Goal: Navigation & Orientation: Find specific page/section

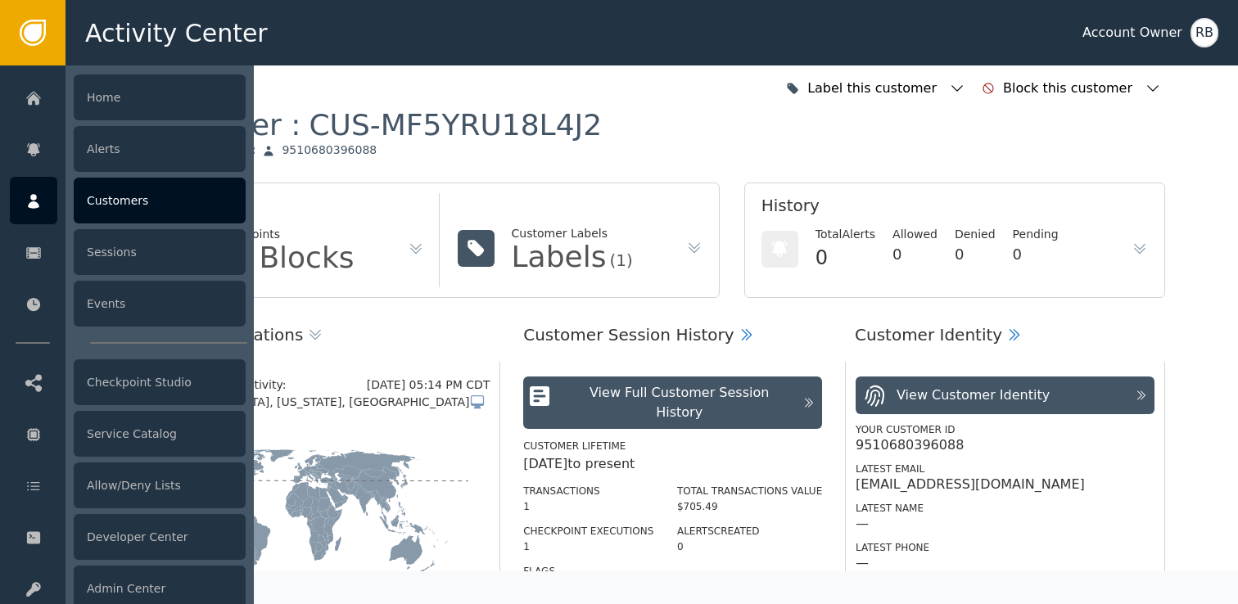
scroll to position [612, 0]
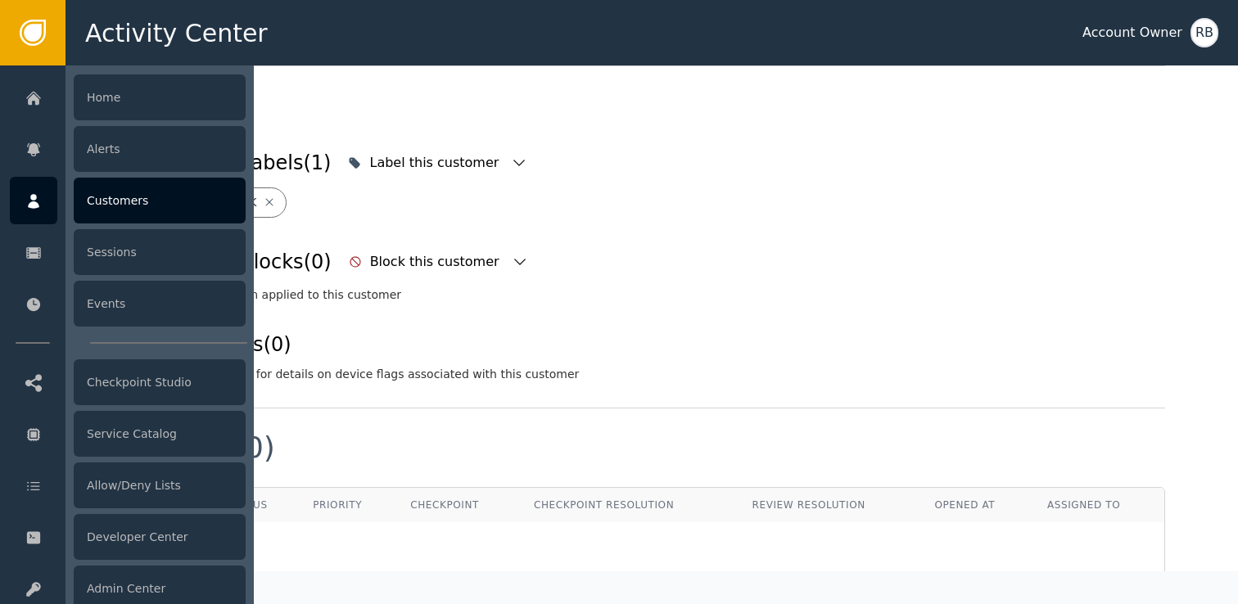
click at [140, 210] on div "Customers" at bounding box center [160, 201] width 172 height 46
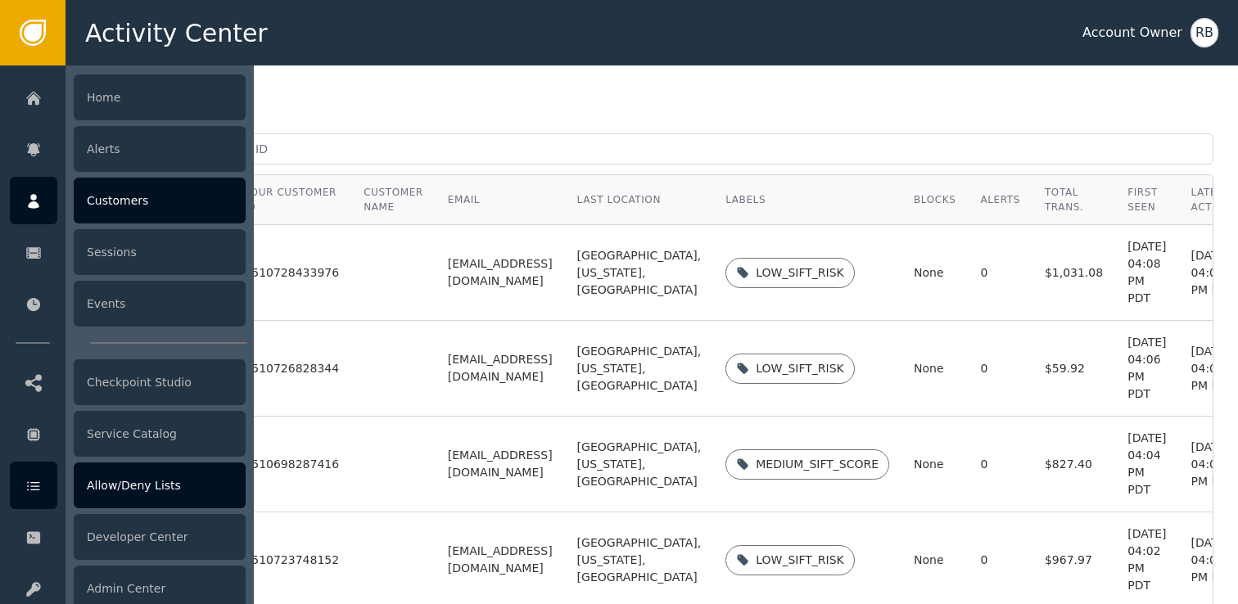
scroll to position [14, 0]
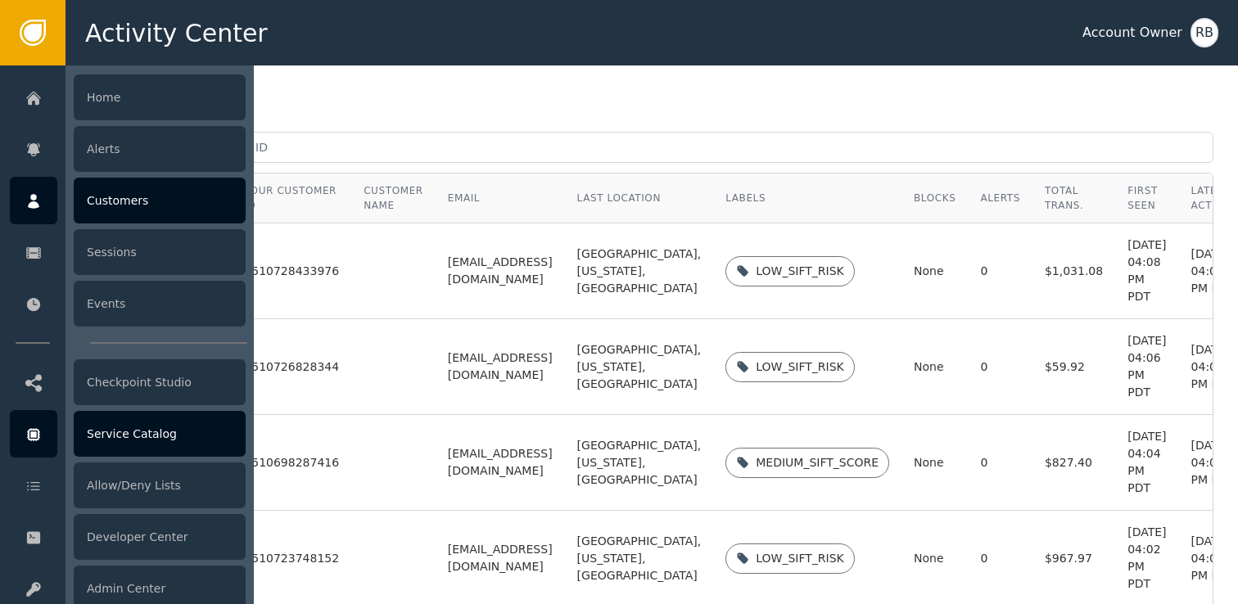
click at [29, 436] on icon at bounding box center [33, 435] width 16 height 18
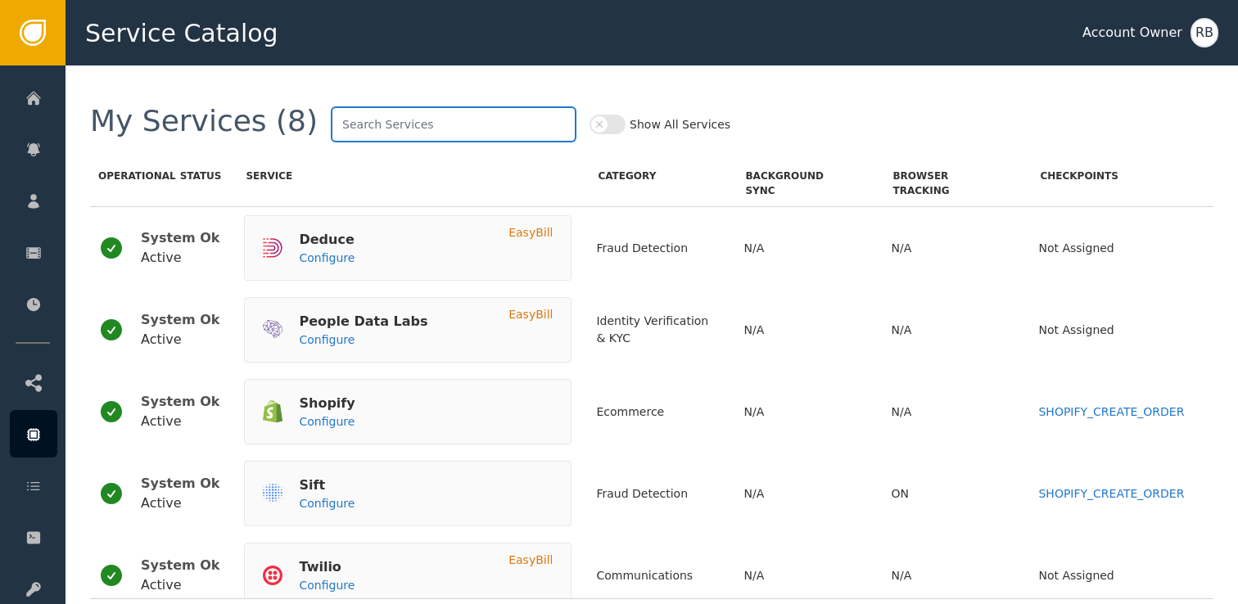
click at [361, 132] on input "text" at bounding box center [454, 124] width 246 height 36
click at [357, 165] on div "Service" at bounding box center [410, 170] width 328 height 56
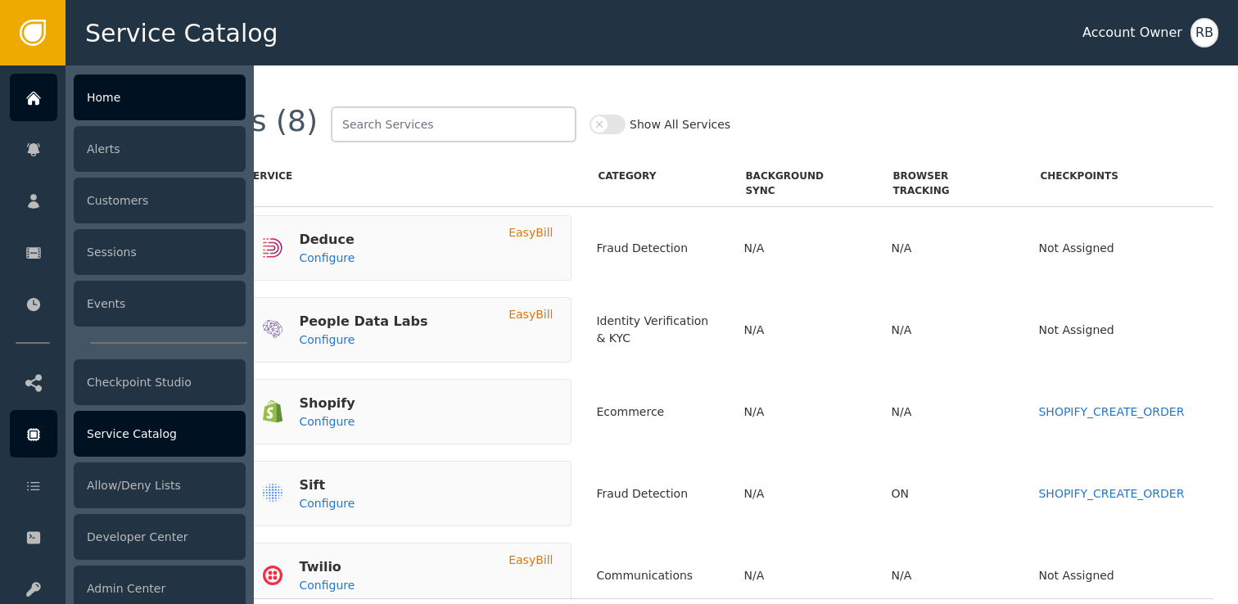
click at [142, 106] on div "Home" at bounding box center [160, 98] width 172 height 46
